Goal: Book appointment/travel/reservation

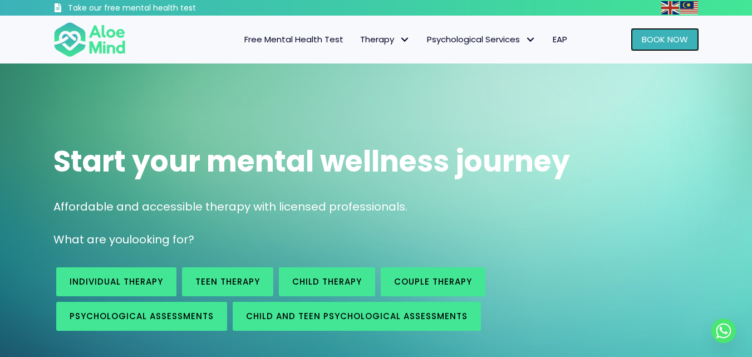
click at [653, 40] on span "Book Now" at bounding box center [665, 39] width 46 height 12
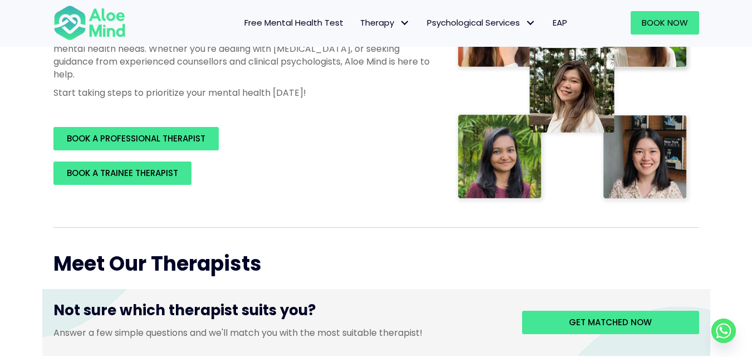
scroll to position [167, 0]
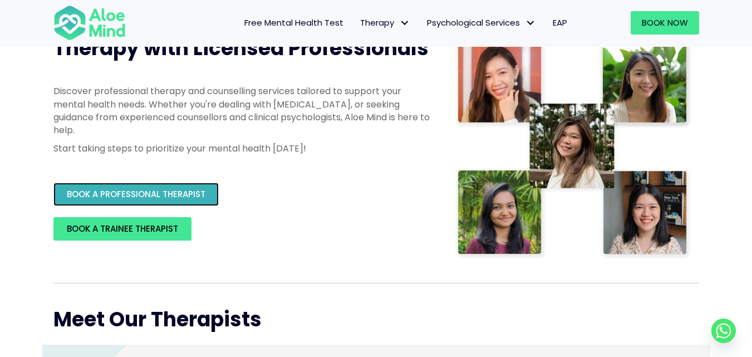
click at [165, 195] on span "BOOK A PROFESSIONAL THERAPIST" at bounding box center [136, 194] width 139 height 12
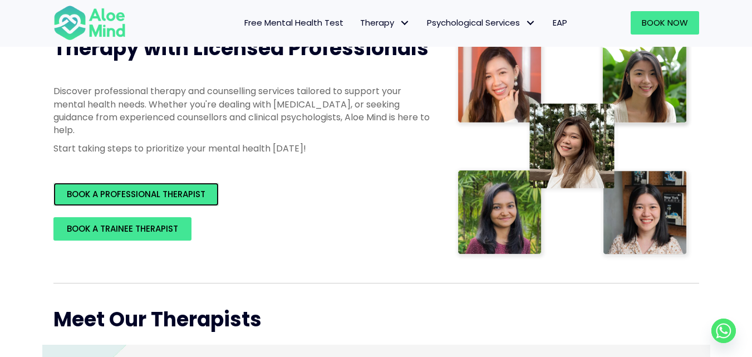
scroll to position [0, 0]
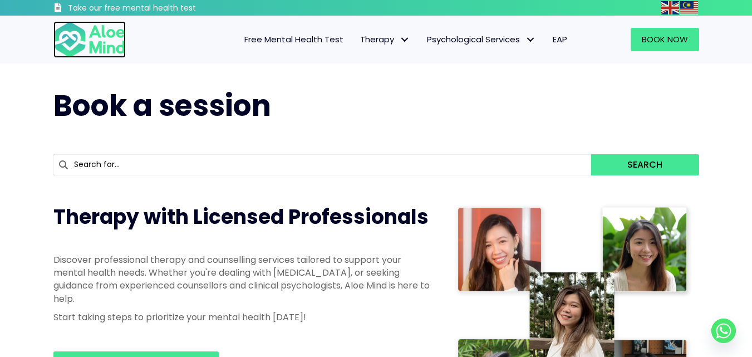
click at [72, 36] on img at bounding box center [89, 39] width 72 height 37
